Goal: Information Seeking & Learning: Check status

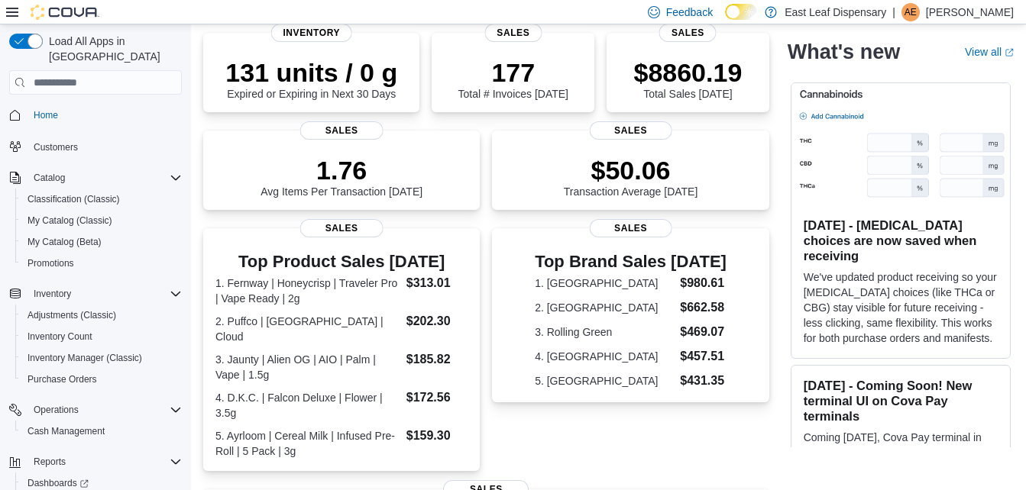
scroll to position [114, 0]
click at [429, 286] on dd "$313.01" at bounding box center [437, 283] width 62 height 18
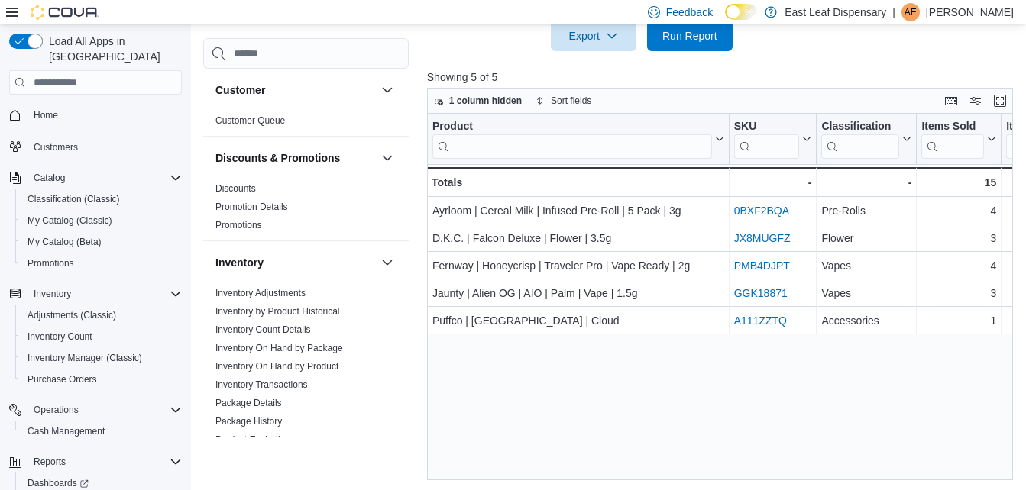
scroll to position [649, 0]
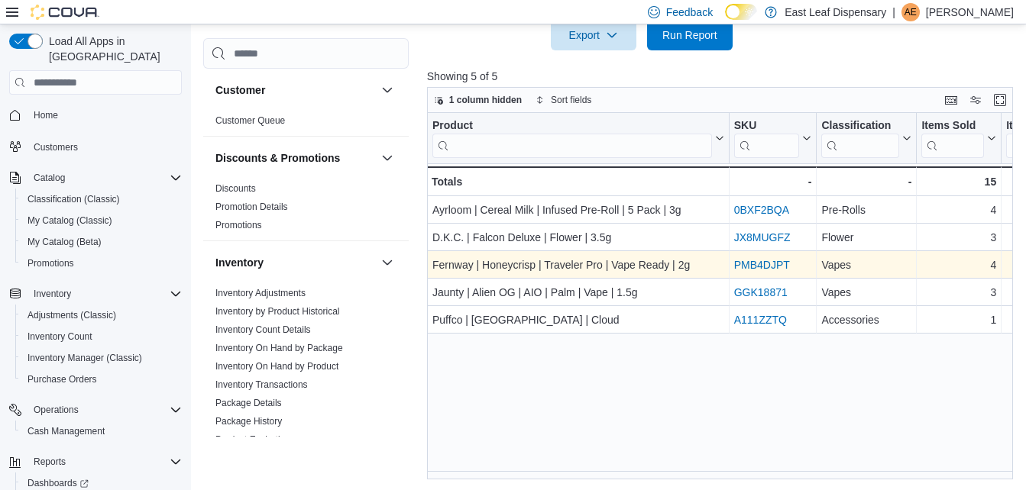
click at [749, 261] on link "PMB4DJPT" at bounding box center [761, 265] width 56 height 12
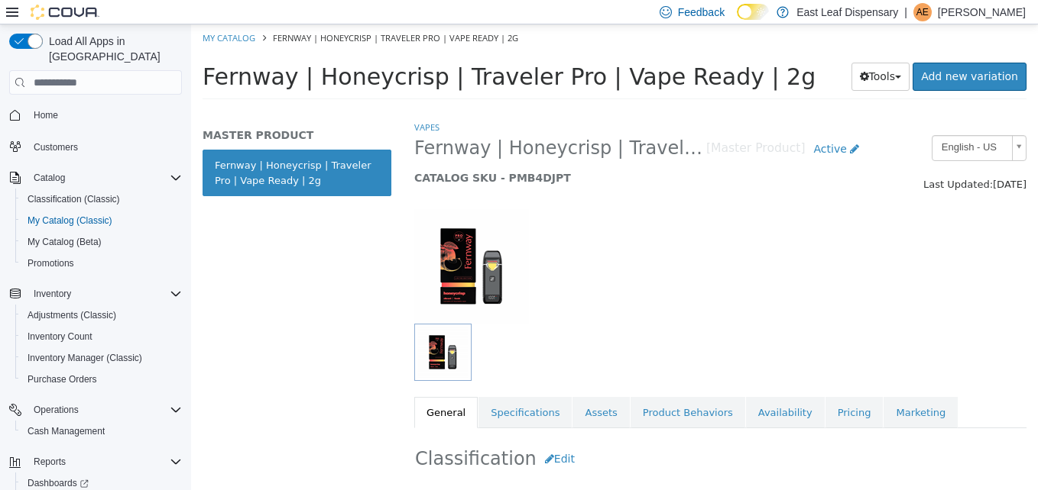
click at [64, 105] on span "Home" at bounding box center [105, 114] width 154 height 19
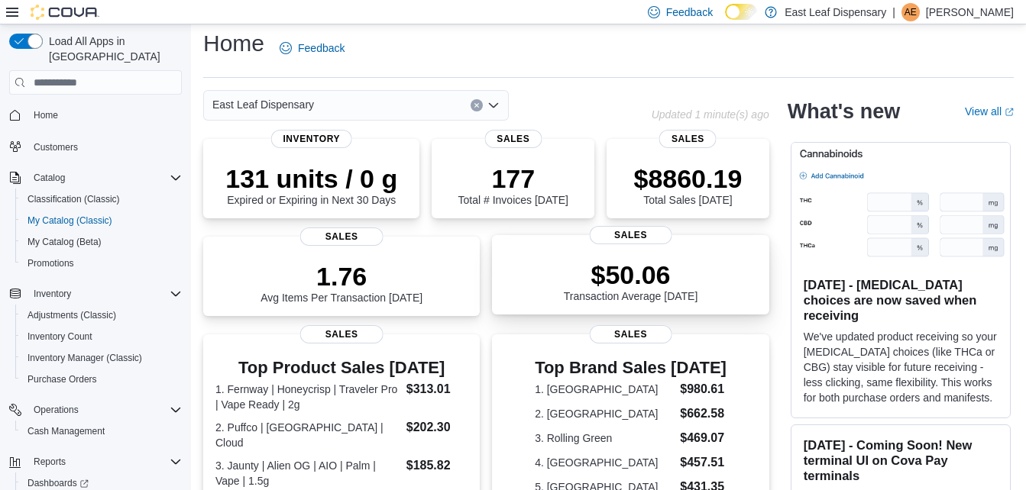
scroll to position [7, 0]
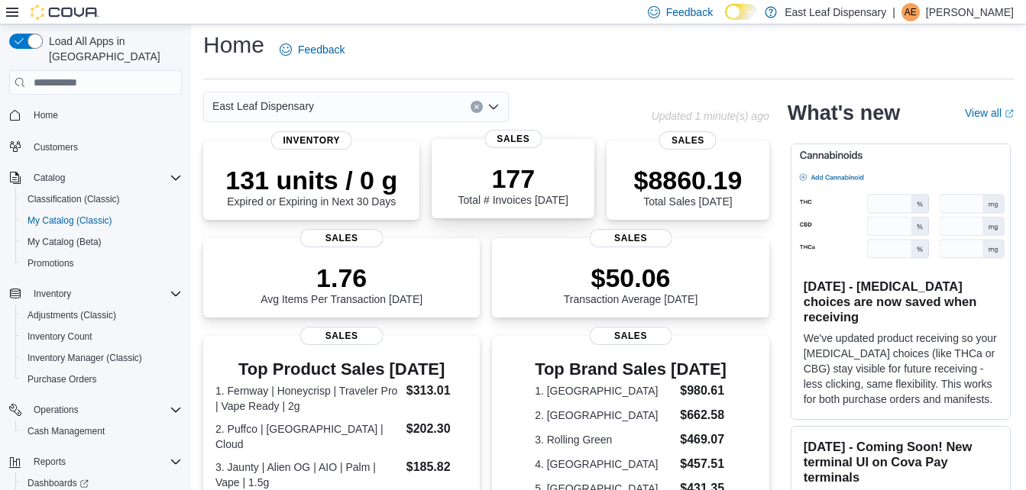
click at [495, 180] on p "177" at bounding box center [513, 178] width 110 height 31
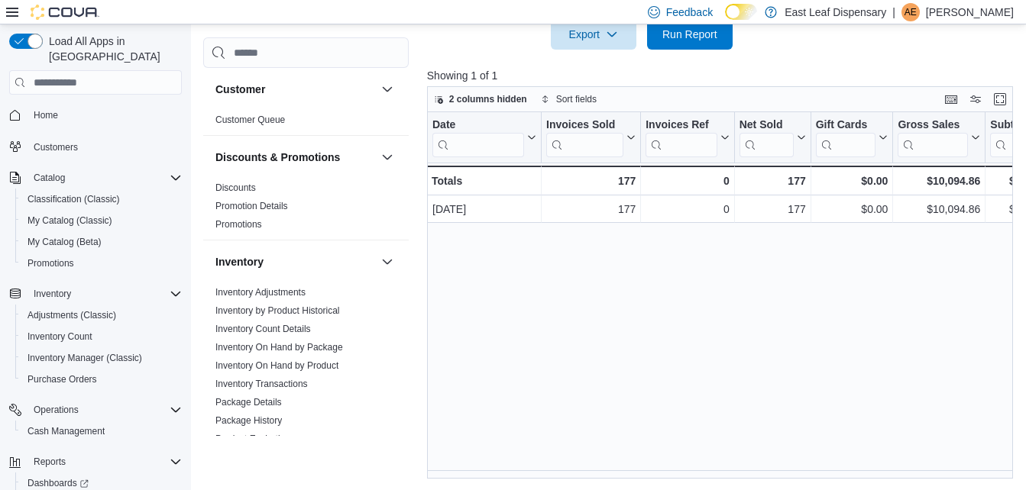
scroll to position [469, 0]
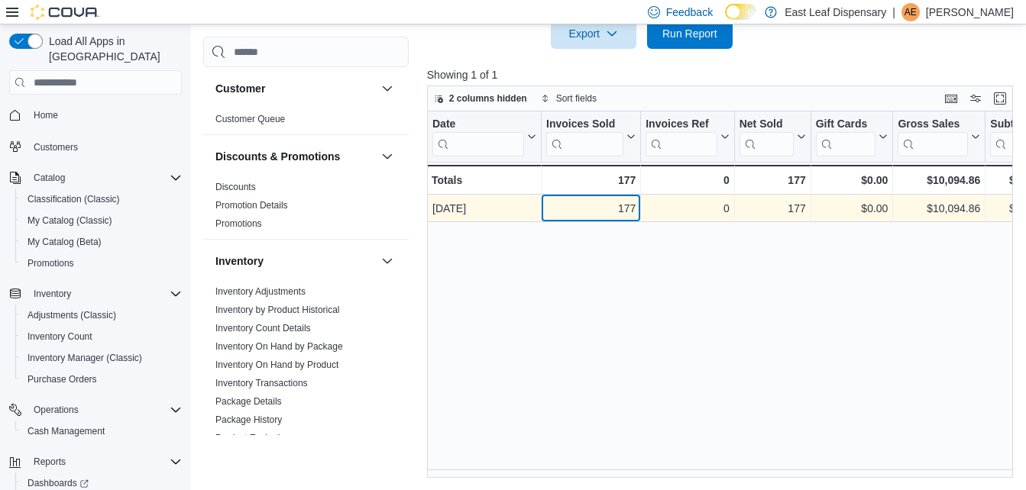
click at [623, 196] on div "177 - Invoices Sold, column 2, row 1" at bounding box center [591, 209] width 99 height 28
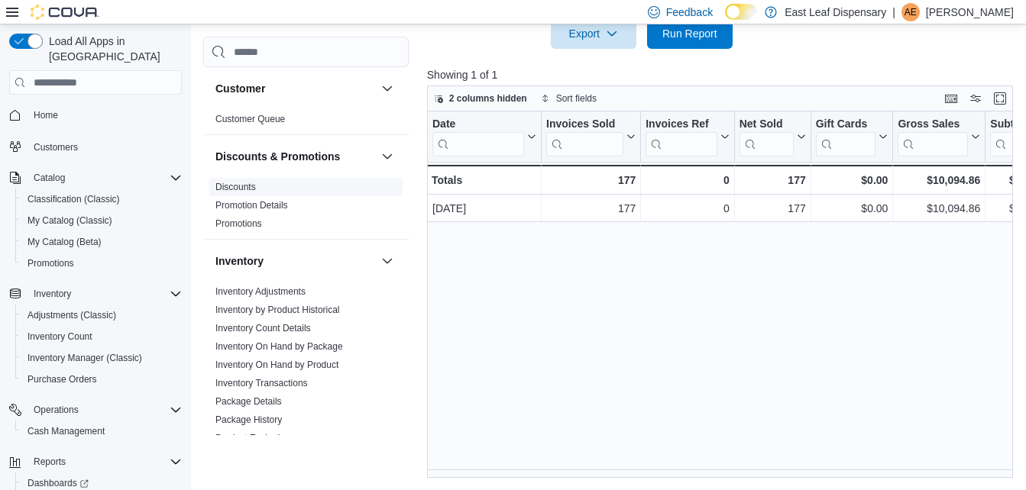
click at [235, 183] on link "Discounts" at bounding box center [235, 187] width 40 height 11
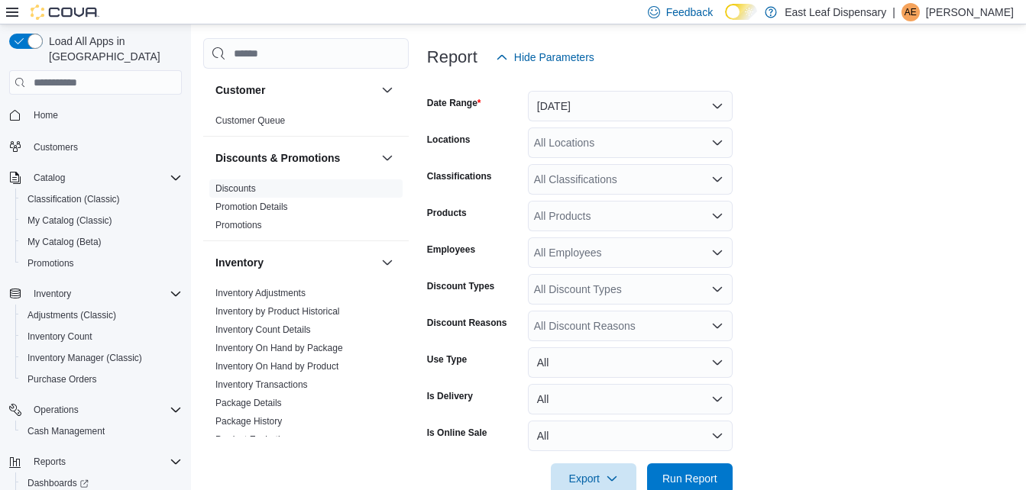
scroll to position [221, 0]
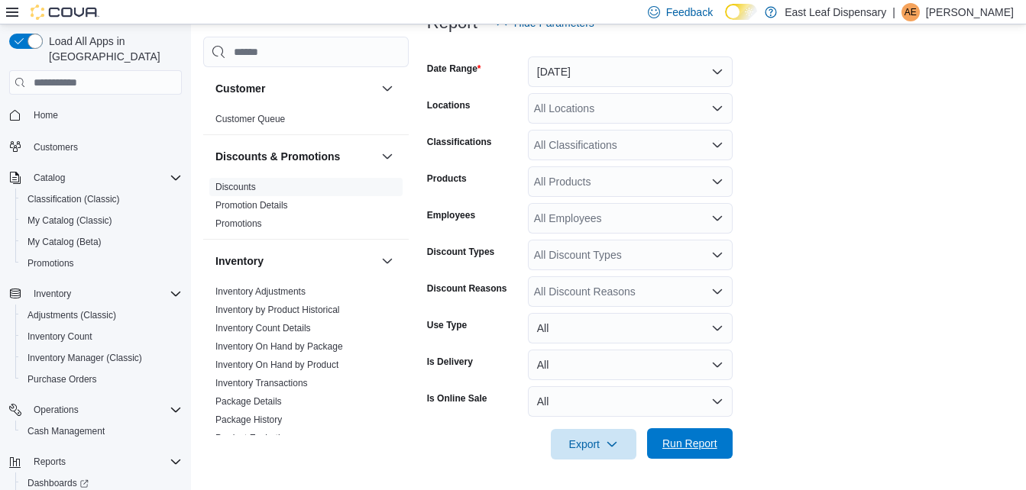
click at [702, 448] on span "Run Report" at bounding box center [689, 443] width 55 height 15
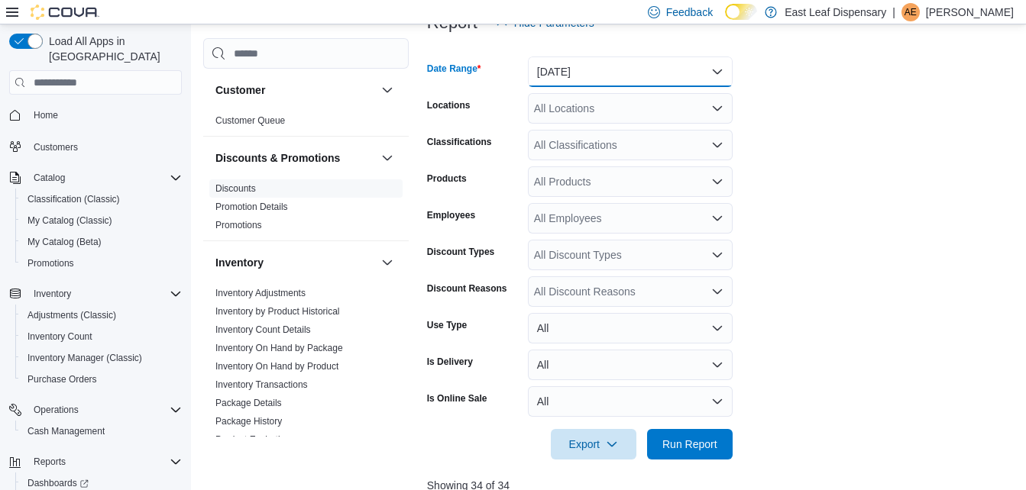
click at [670, 66] on button "Yesterday" at bounding box center [630, 72] width 205 height 31
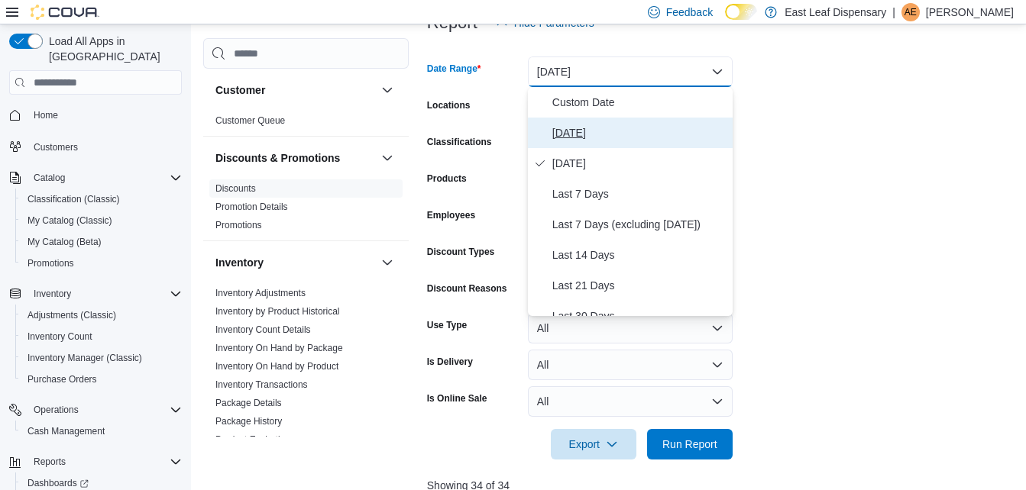
click at [617, 133] on span "Today" at bounding box center [639, 133] width 174 height 18
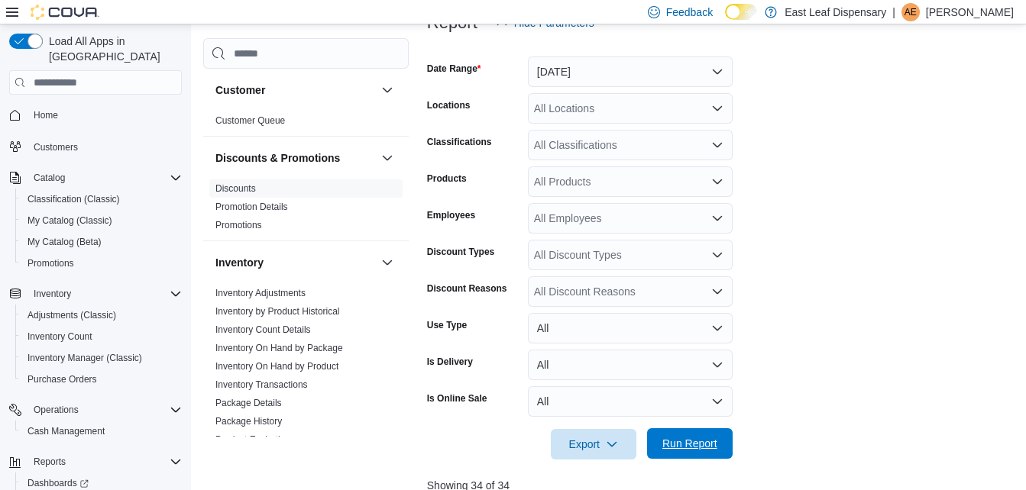
click at [681, 434] on span "Run Report" at bounding box center [689, 444] width 67 height 31
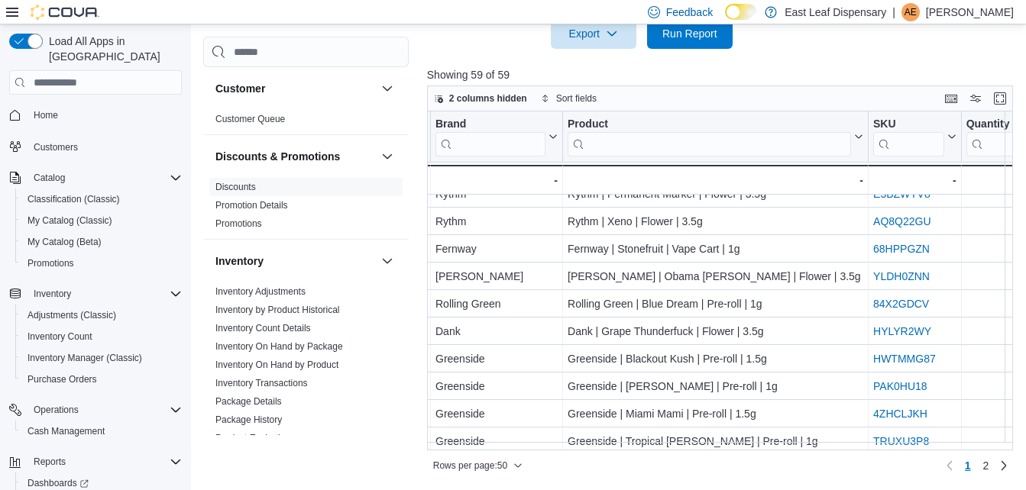
scroll to position [0, 1340]
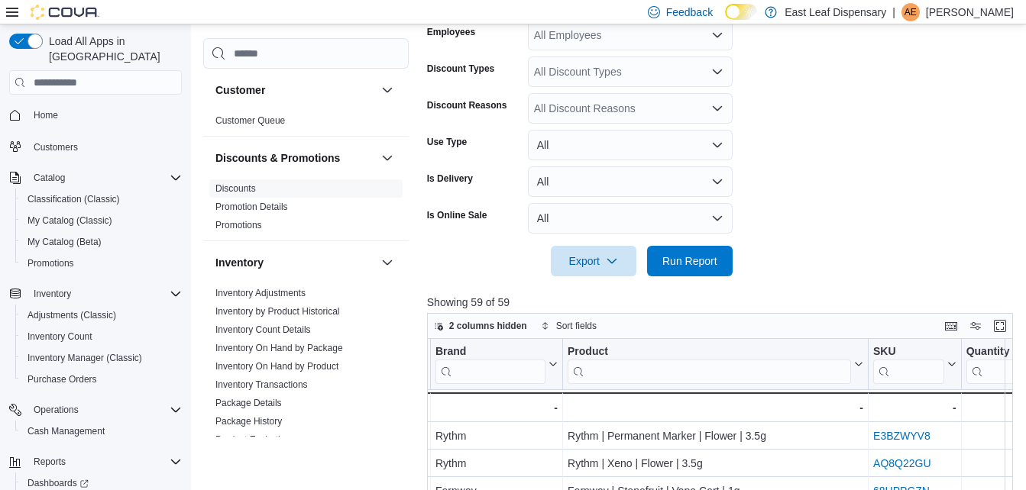
scroll to position [221, 0]
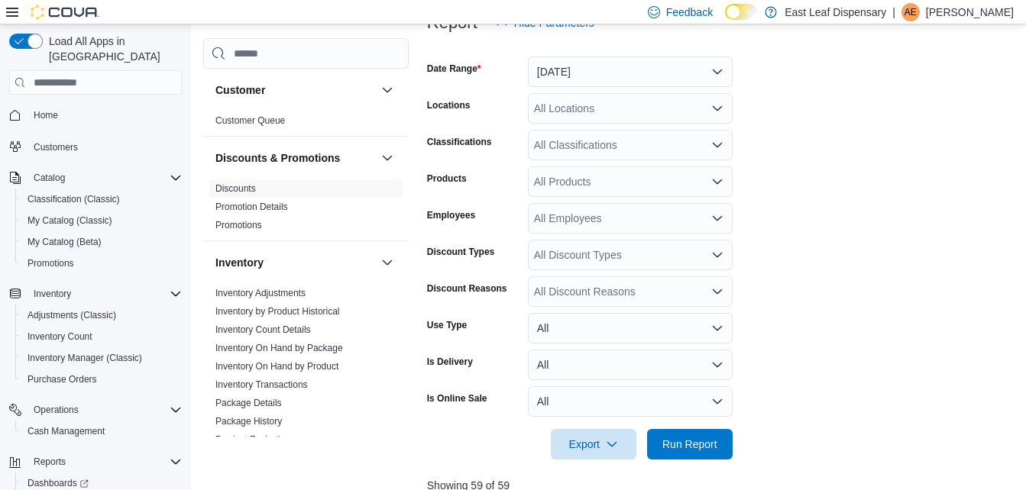
click at [56, 111] on button "Home" at bounding box center [95, 115] width 185 height 22
